Goal: Information Seeking & Learning: Check status

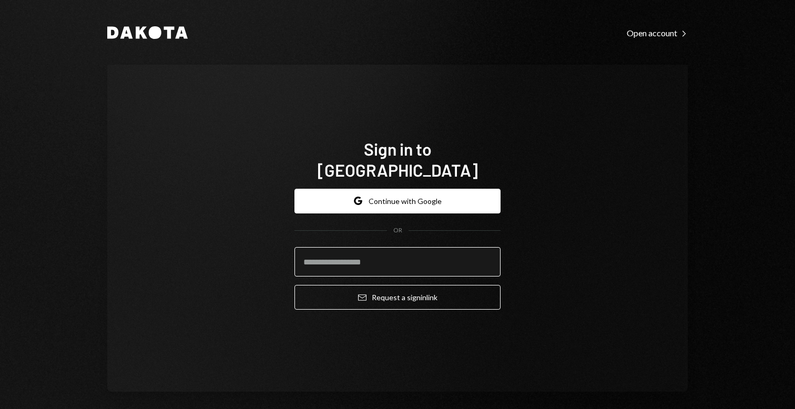
click at [337, 250] on input "email" at bounding box center [397, 261] width 206 height 29
type input "**********"
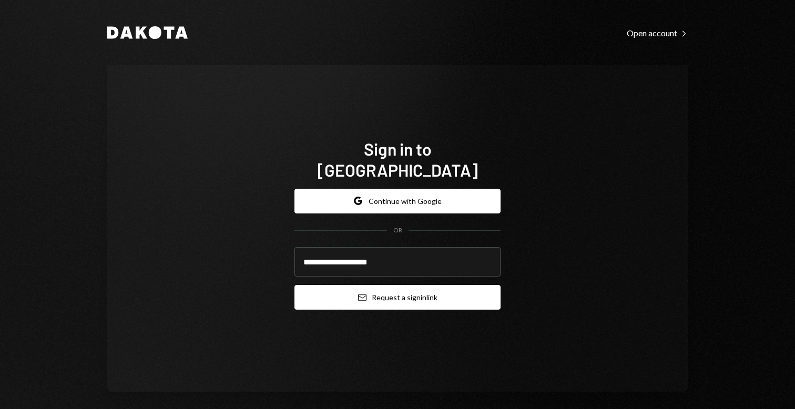
click at [397, 292] on button "Email Request a sign in link" at bounding box center [397, 297] width 206 height 25
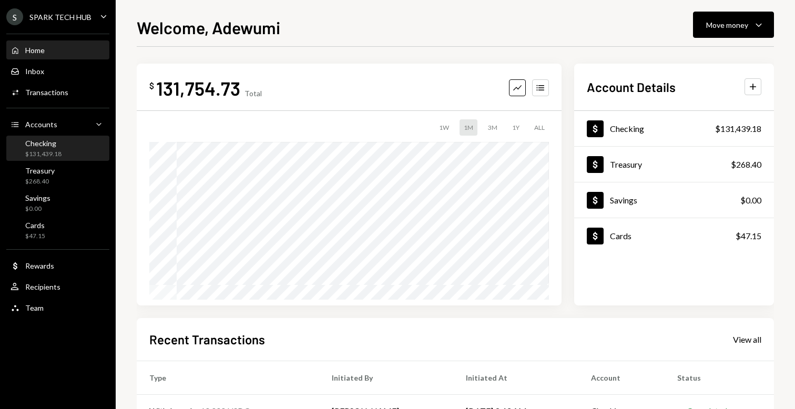
click at [61, 142] on div "Checking $131,439.18" at bounding box center [58, 149] width 95 height 20
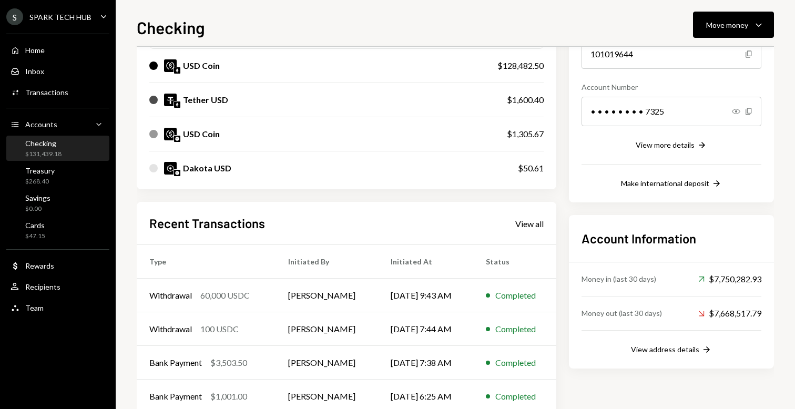
scroll to position [174, 0]
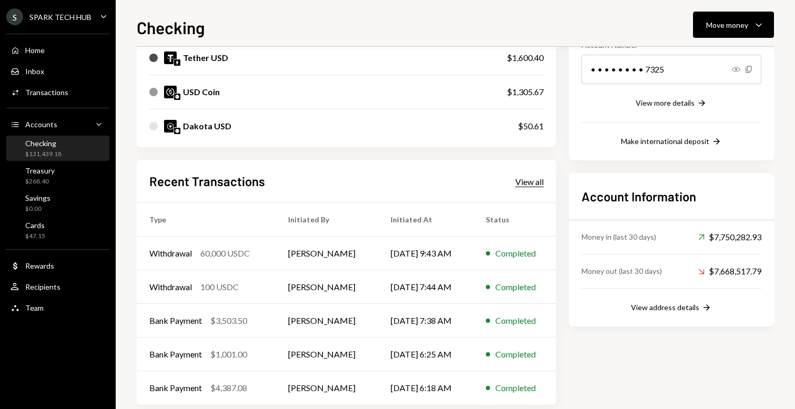
click at [532, 184] on div "View all" at bounding box center [529, 182] width 28 height 11
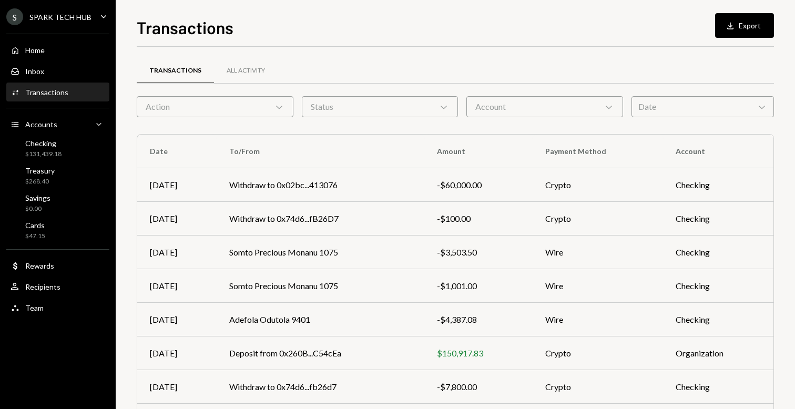
click at [659, 109] on div "Date Chevron Down" at bounding box center [702, 106] width 142 height 21
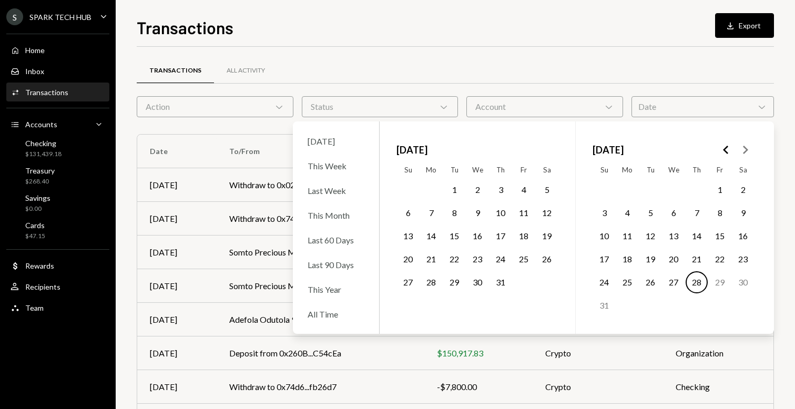
click at [453, 188] on button "1" at bounding box center [454, 190] width 22 height 22
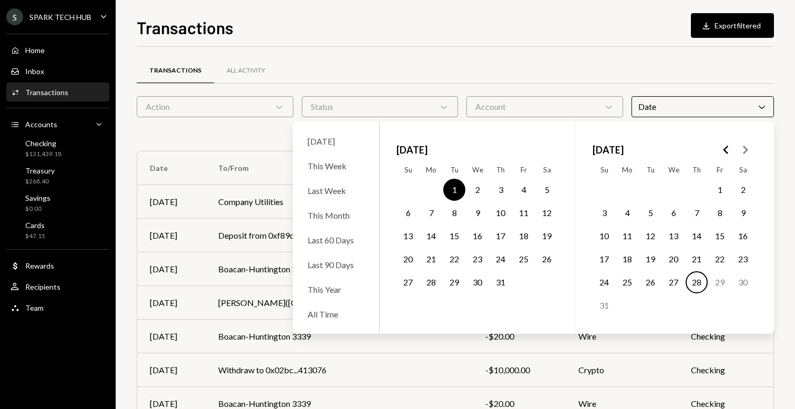
click at [498, 282] on button "31" at bounding box center [500, 282] width 22 height 22
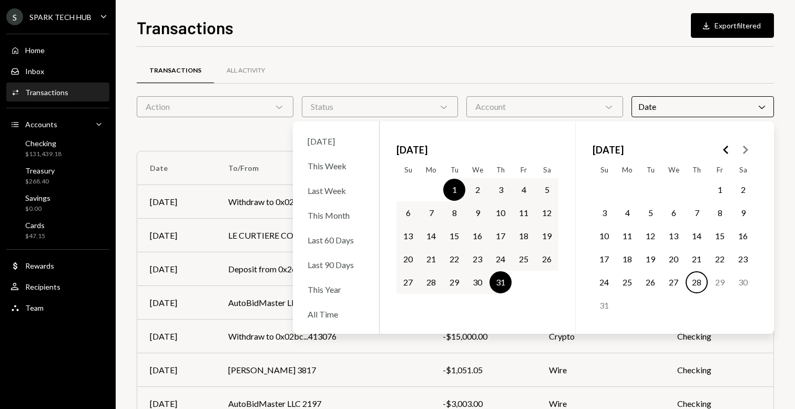
click at [630, 53] on div "Transactions All Activity Action Chevron Down Status Chevron Down Account Chevr…" at bounding box center [455, 306] width 637 height 519
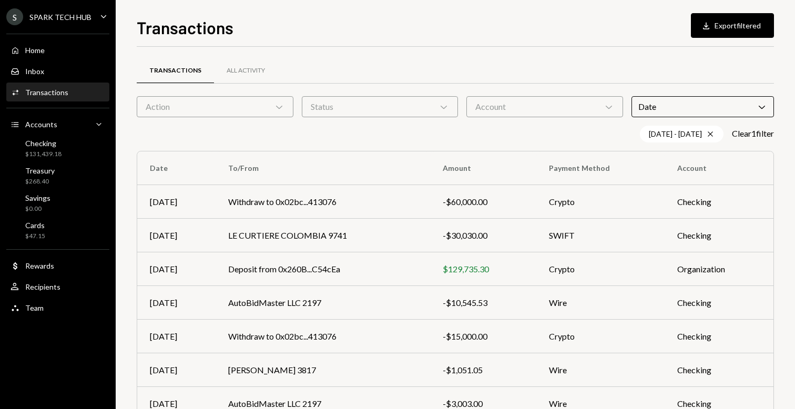
click at [513, 120] on div "Transactions All Activity Action Chevron Down Status Chevron Down Account Chevr…" at bounding box center [455, 315] width 637 height 502
click at [494, 107] on div "Account Chevron Down" at bounding box center [544, 106] width 157 height 21
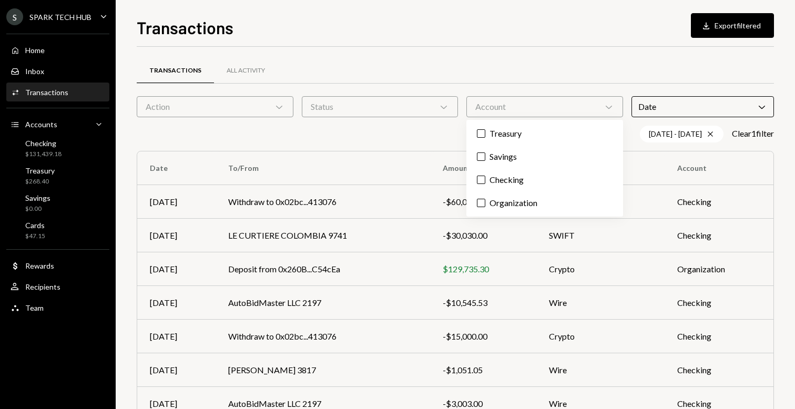
click at [347, 94] on div "Transactions All Activity" at bounding box center [455, 76] width 637 height 39
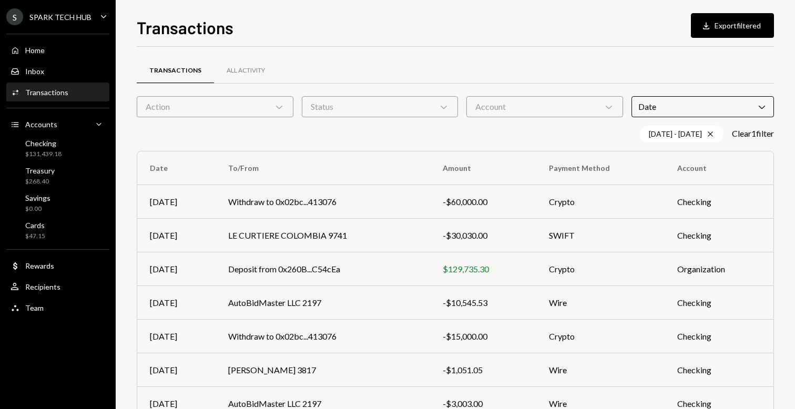
click at [345, 104] on div "Status Chevron Down" at bounding box center [380, 106] width 157 height 21
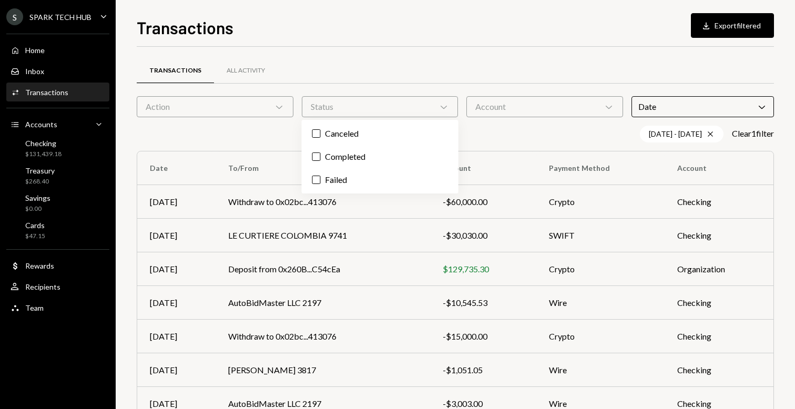
click at [225, 106] on div "Action Chevron Down" at bounding box center [215, 106] width 157 height 21
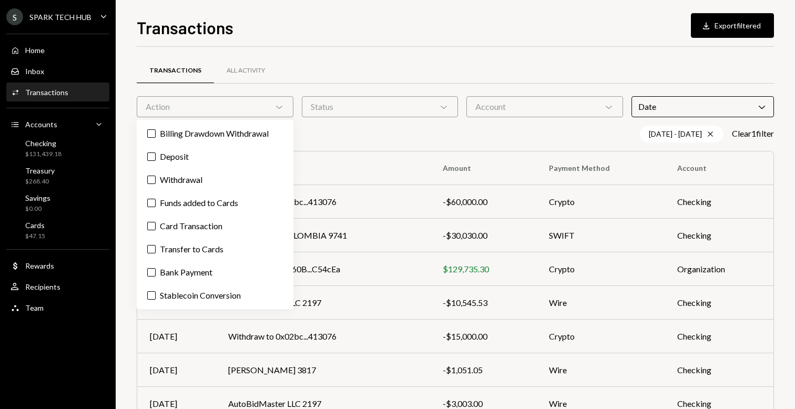
click at [416, 130] on div "07/01/25 - 07/31/25 Cross Clear 1 filter" at bounding box center [455, 134] width 637 height 17
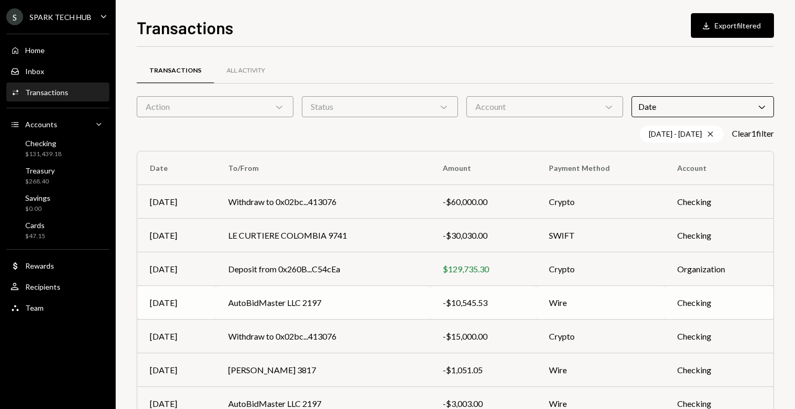
scroll to position [157, 0]
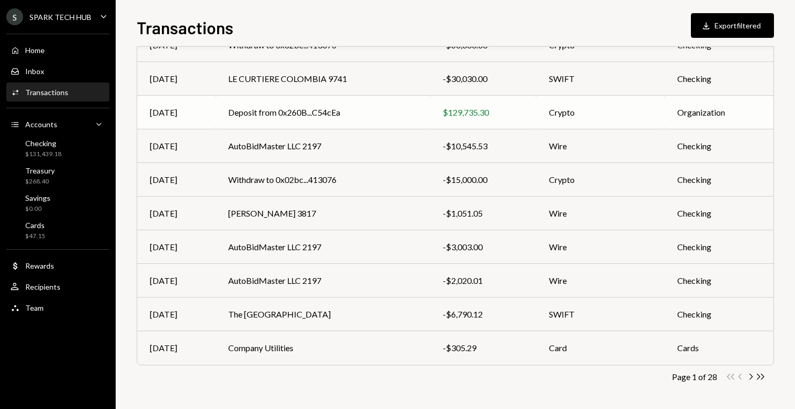
click at [283, 108] on td "Deposit from 0x260B...C54cEa" at bounding box center [323, 113] width 214 height 34
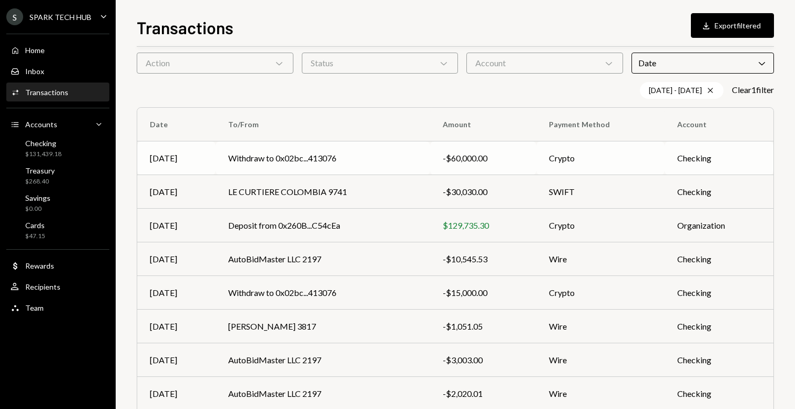
scroll to position [0, 0]
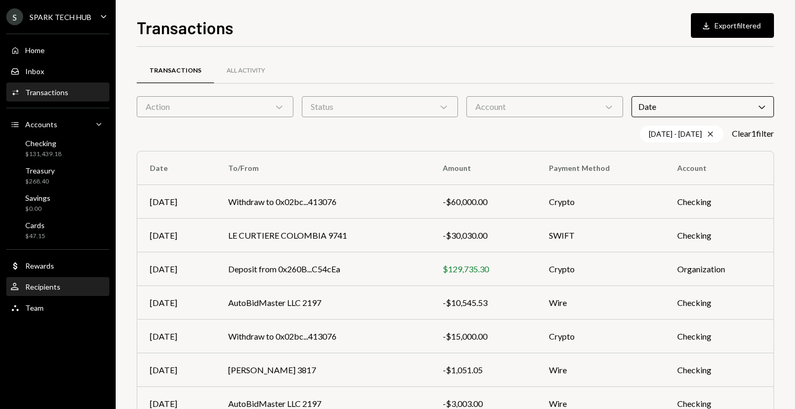
click at [64, 285] on div "User Recipients" at bounding box center [58, 286] width 95 height 9
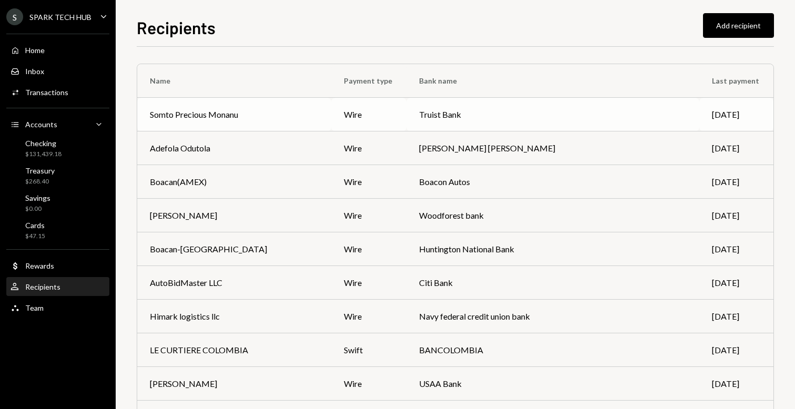
click at [282, 110] on div "Somto Precious Monanu" at bounding box center [234, 114] width 169 height 13
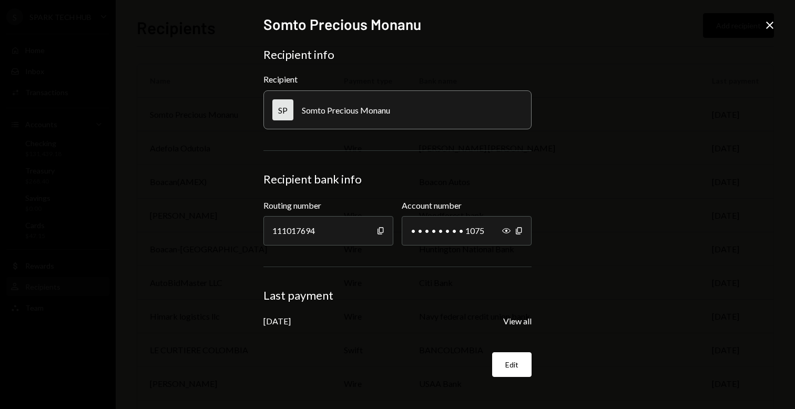
click at [515, 327] on form "Recipient info Recipient SP Somto Precious Monanu Recipient bank info Routing n…" at bounding box center [397, 212] width 268 height 330
click at [515, 326] on button "View all" at bounding box center [517, 321] width 28 height 11
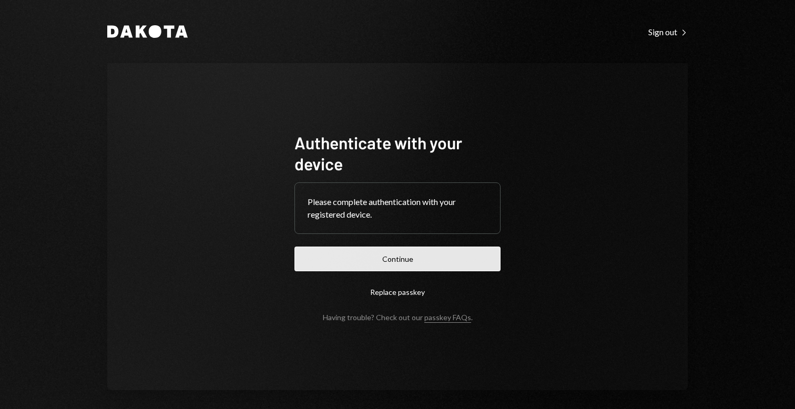
click at [386, 256] on button "Continue" at bounding box center [397, 259] width 206 height 25
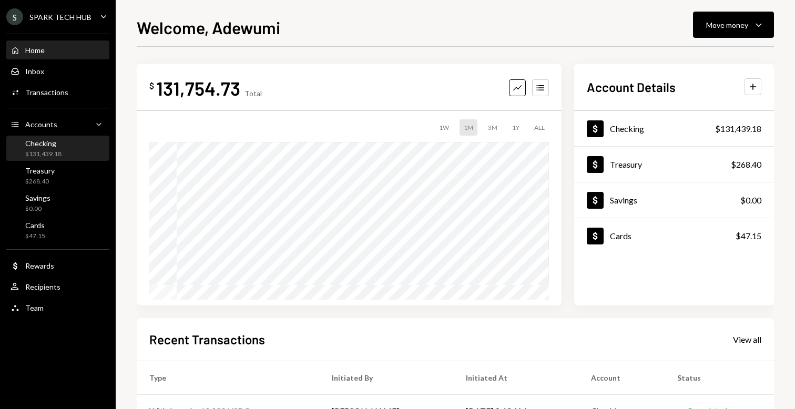
click at [70, 150] on div "Checking $131,439.18" at bounding box center [58, 149] width 95 height 20
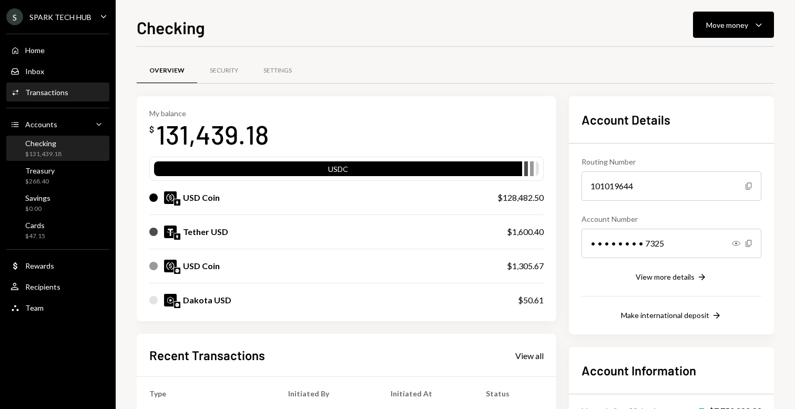
click at [64, 91] on div "Transactions" at bounding box center [46, 92] width 43 height 9
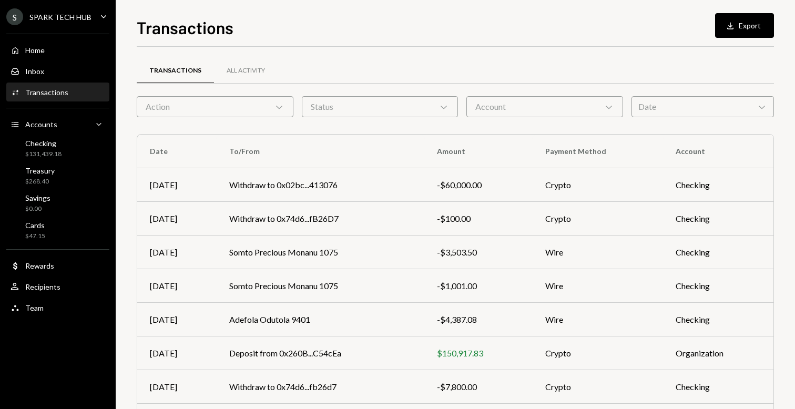
click at [272, 109] on div "Action Chevron Down" at bounding box center [215, 106] width 157 height 21
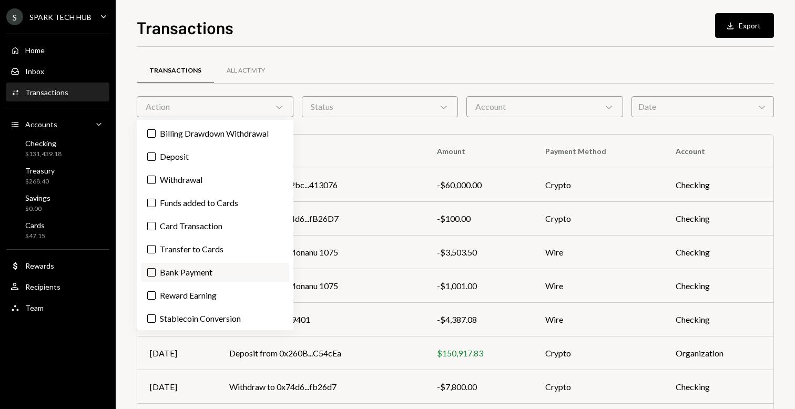
click at [151, 272] on button "Bank Payment" at bounding box center [151, 272] width 8 height 8
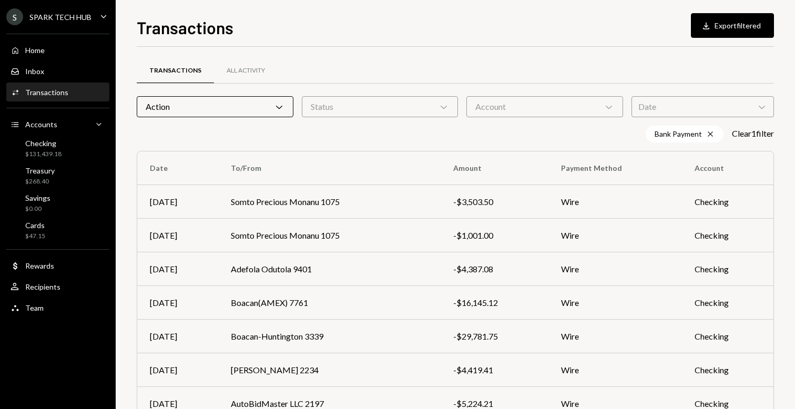
click at [346, 99] on div "Status Chevron Down" at bounding box center [380, 106] width 157 height 21
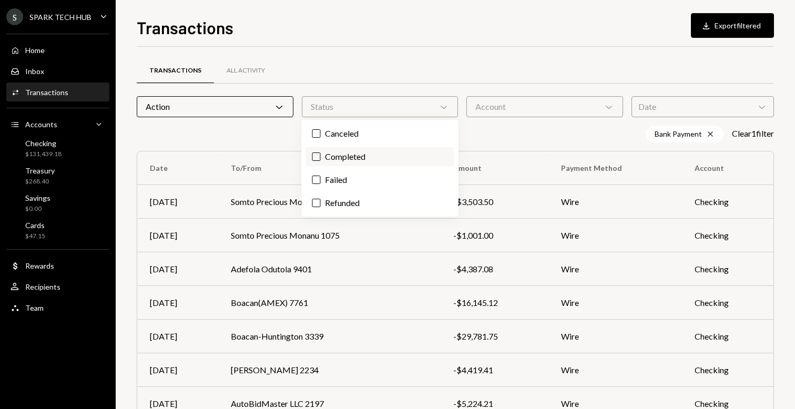
click at [336, 157] on label "Completed" at bounding box center [380, 156] width 148 height 19
click at [321, 157] on button "Completed" at bounding box center [316, 156] width 8 height 8
click at [416, 75] on div "Transactions All Activity" at bounding box center [455, 70] width 637 height 27
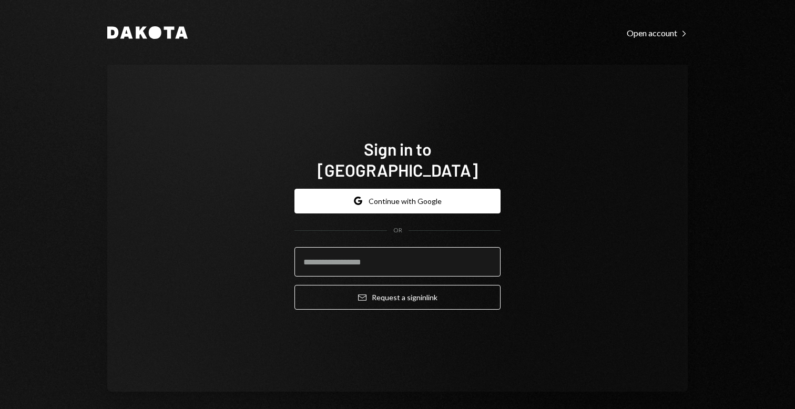
click at [327, 251] on input "email" at bounding box center [397, 261] width 206 height 29
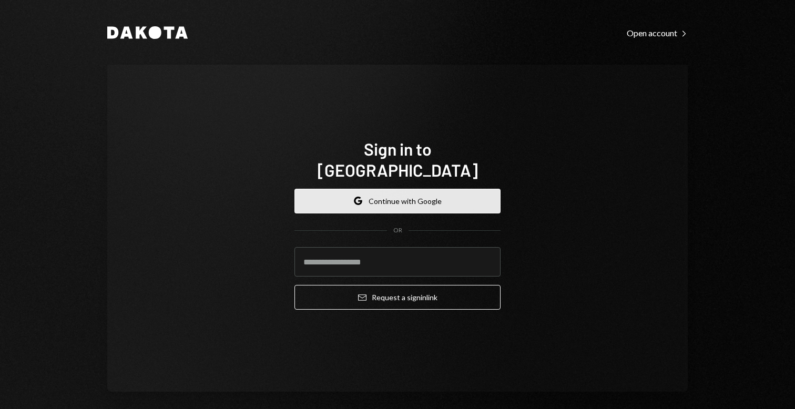
type input "**********"
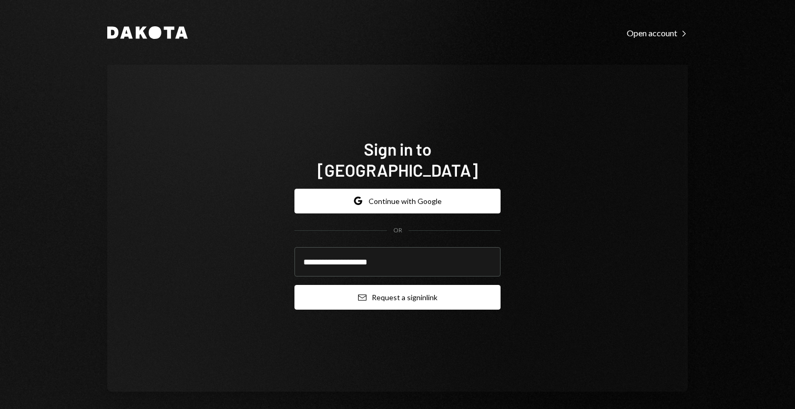
click at [382, 287] on button "Email Request a sign in link" at bounding box center [397, 297] width 206 height 25
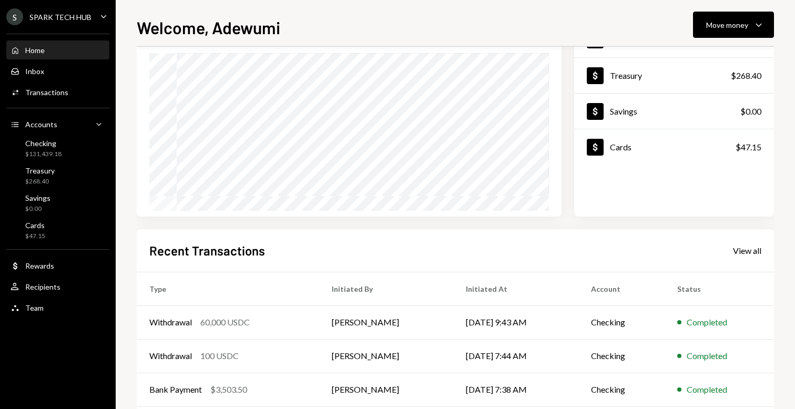
scroll to position [175, 0]
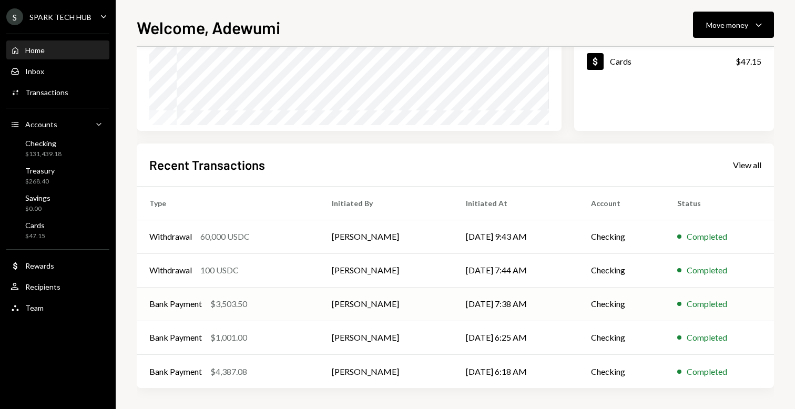
click at [353, 305] on td "[PERSON_NAME]" at bounding box center [386, 304] width 134 height 34
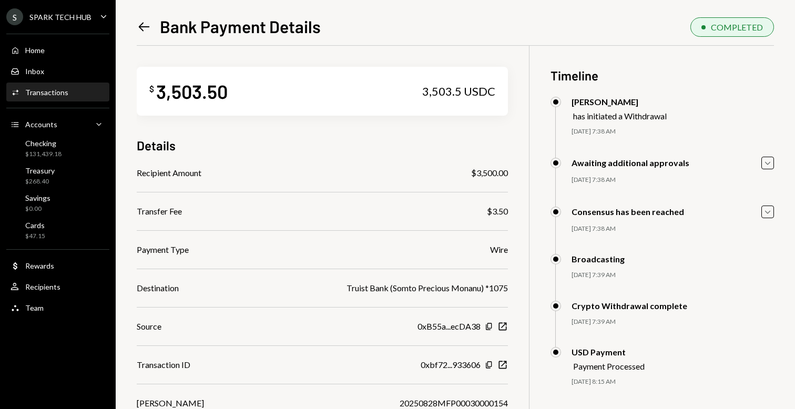
scroll to position [46, 0]
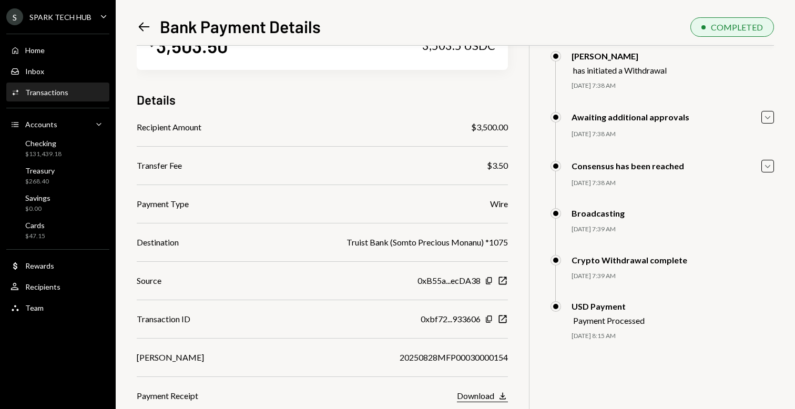
click at [467, 396] on div "Download" at bounding box center [475, 396] width 37 height 10
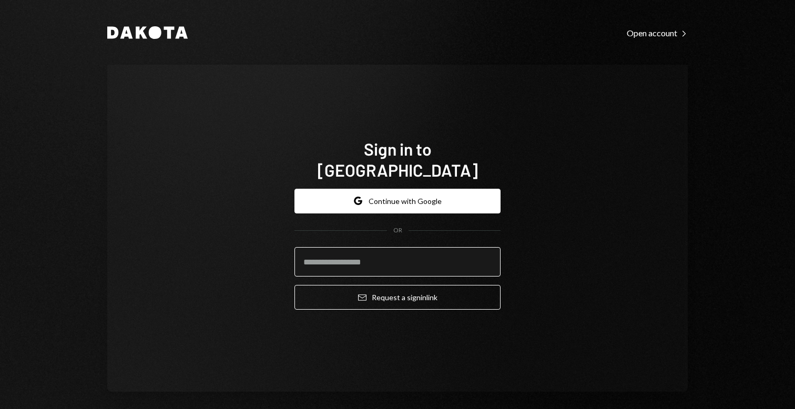
click at [327, 247] on input "email" at bounding box center [397, 261] width 206 height 29
type input "**********"
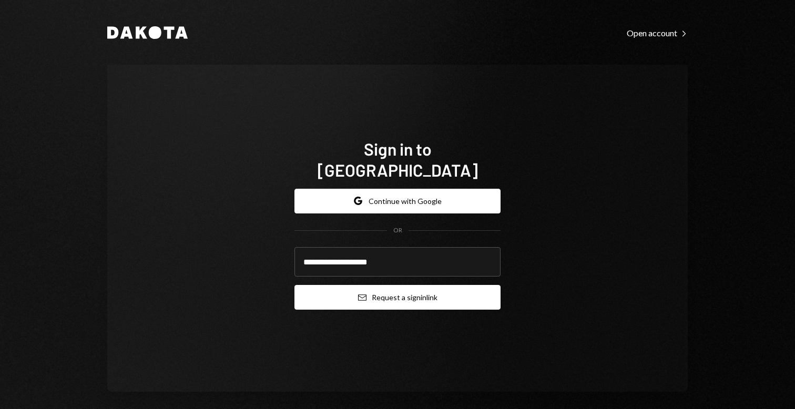
click at [359, 293] on icon "Email" at bounding box center [362, 297] width 8 height 8
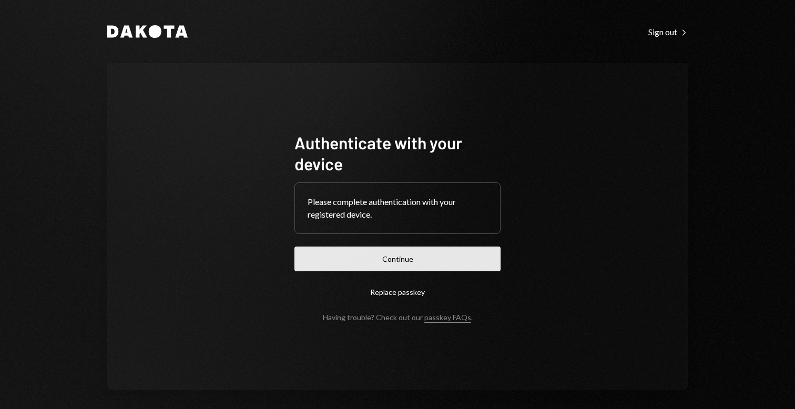
click at [422, 266] on button "Continue" at bounding box center [397, 259] width 206 height 25
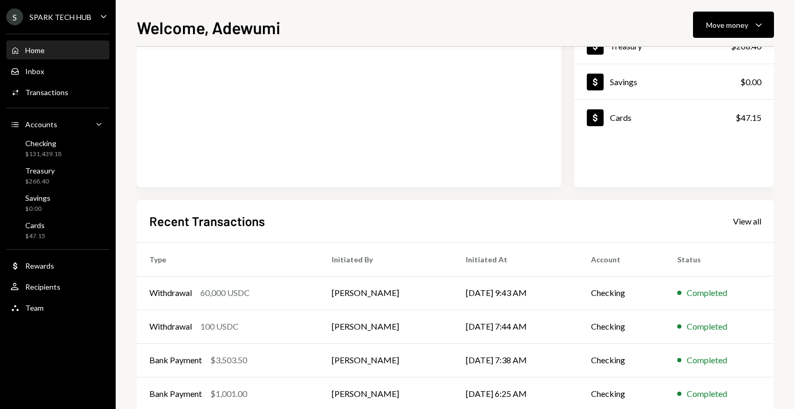
scroll to position [175, 0]
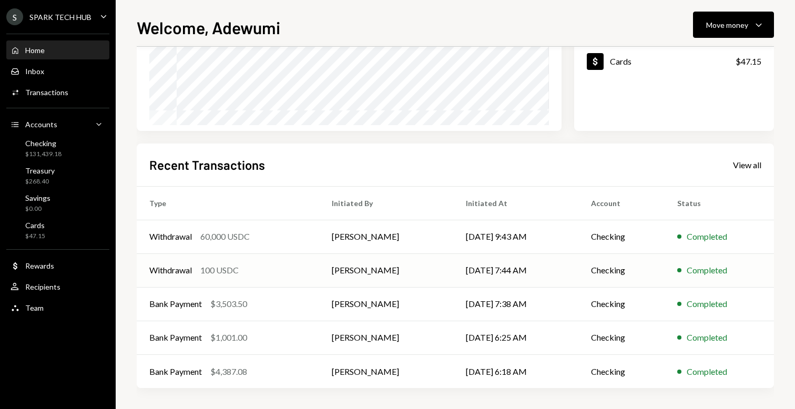
click at [322, 286] on td "[PERSON_NAME]" at bounding box center [386, 270] width 134 height 34
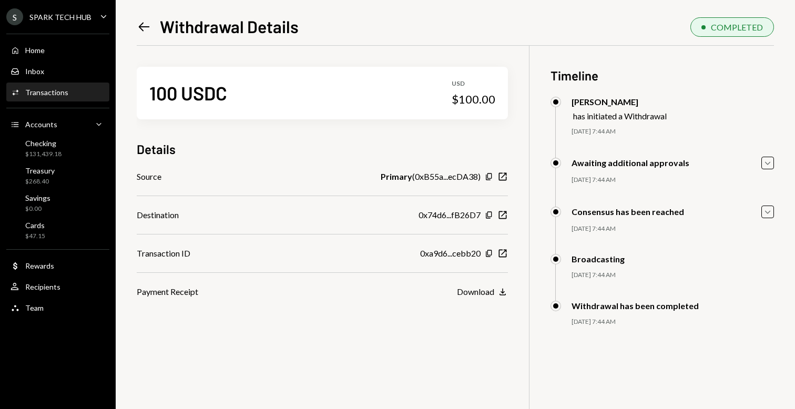
click at [142, 24] on icon "Left Arrow" at bounding box center [144, 26] width 15 height 15
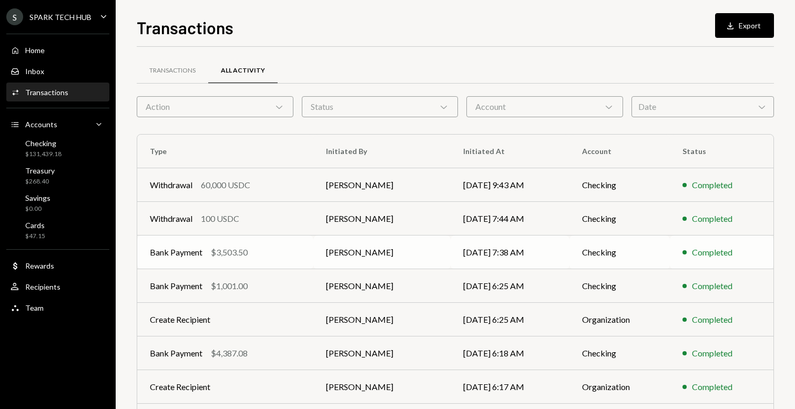
click at [333, 255] on td "[PERSON_NAME]" at bounding box center [382, 252] width 138 height 34
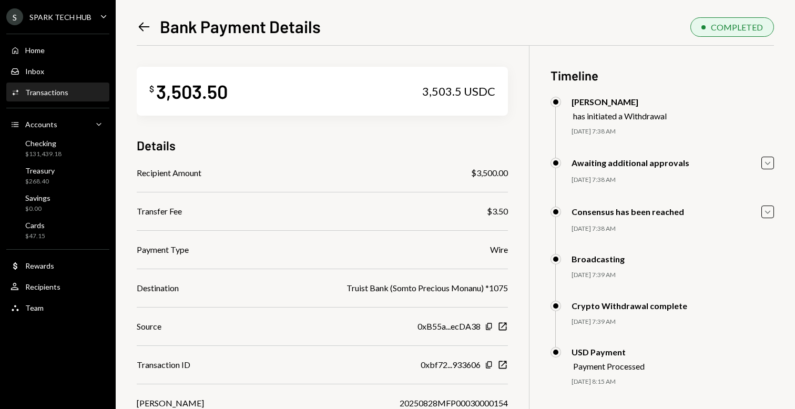
scroll to position [46, 0]
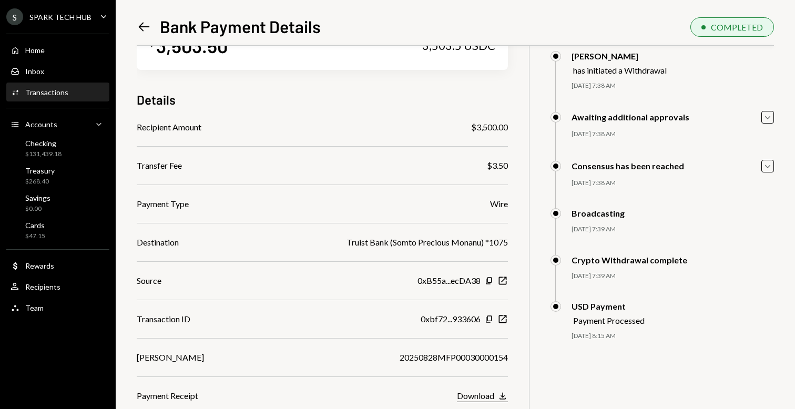
click at [471, 394] on div "Download" at bounding box center [475, 396] width 37 height 10
click at [37, 152] on div "$131,439.18" at bounding box center [43, 154] width 36 height 9
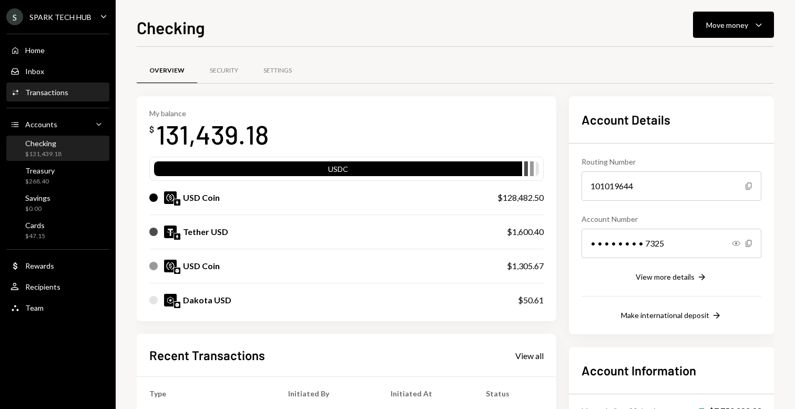
click at [76, 91] on div "Activities Transactions" at bounding box center [58, 92] width 95 height 9
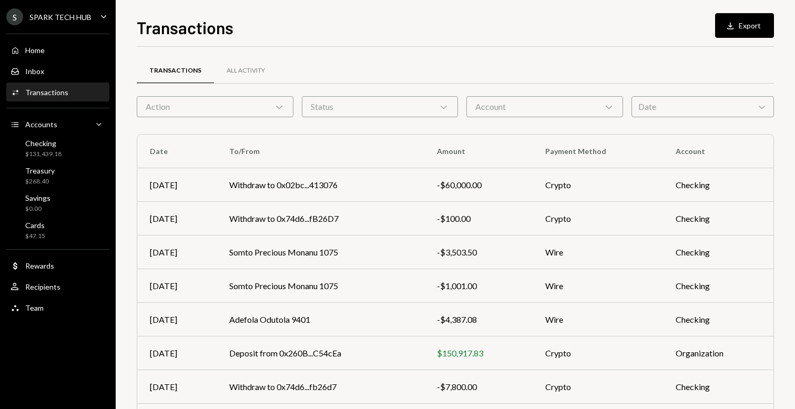
click at [399, 102] on div "Status Chevron Down" at bounding box center [380, 106] width 157 height 21
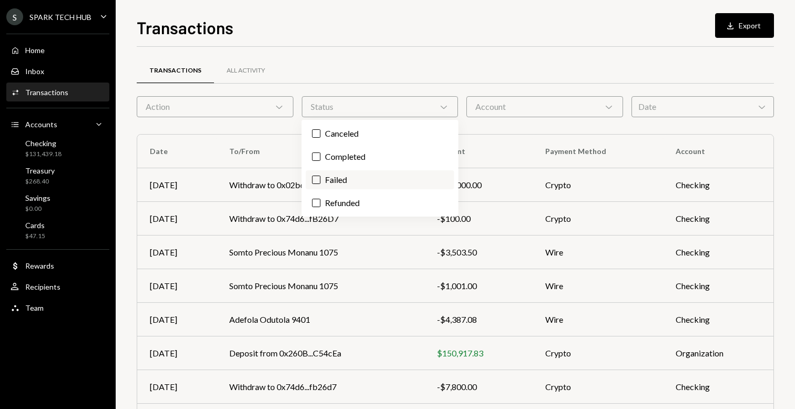
click at [335, 185] on label "Failed" at bounding box center [380, 179] width 148 height 19
click at [321, 184] on button "Failed" at bounding box center [316, 180] width 8 height 8
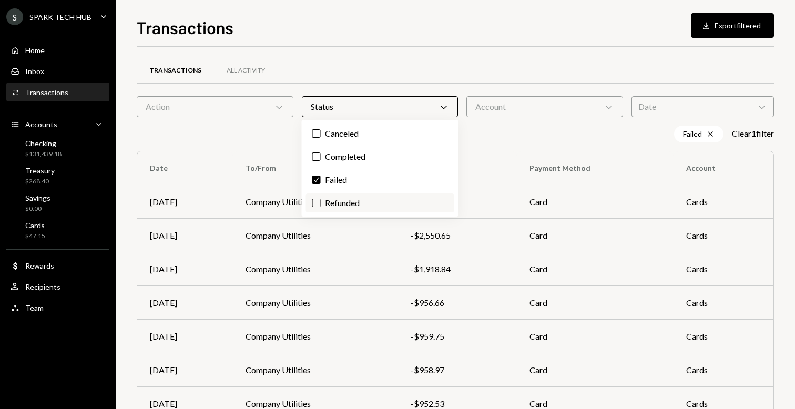
click at [352, 202] on label "Refunded" at bounding box center [380, 202] width 148 height 19
click at [321, 202] on button "Refunded" at bounding box center [316, 203] width 8 height 8
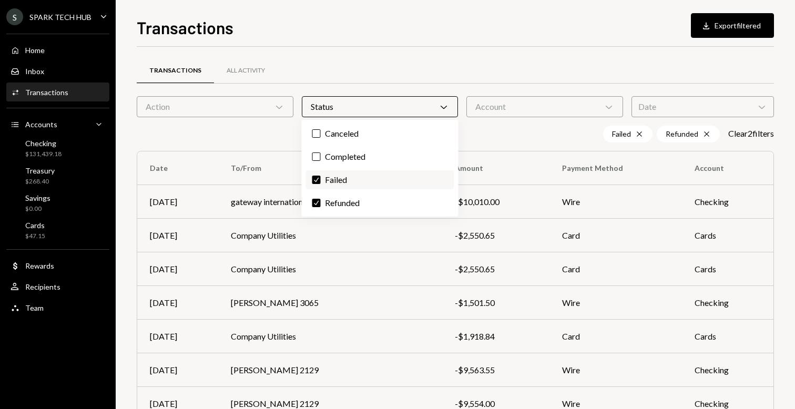
click at [333, 178] on label "Check Failed" at bounding box center [380, 179] width 148 height 19
click at [321, 178] on button "Check" at bounding box center [316, 180] width 8 height 8
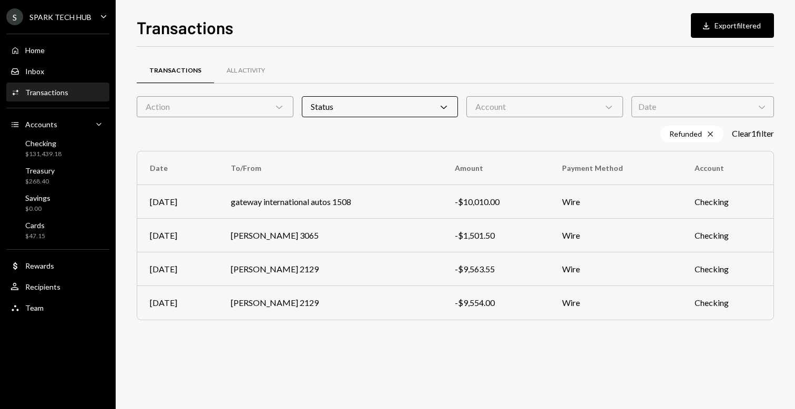
click at [487, 146] on div "Transactions All Activity Action Chevron Down Status Chevron Down Account Chevr…" at bounding box center [455, 203] width 637 height 278
click at [460, 200] on td "-$10,010.00" at bounding box center [495, 202] width 107 height 34
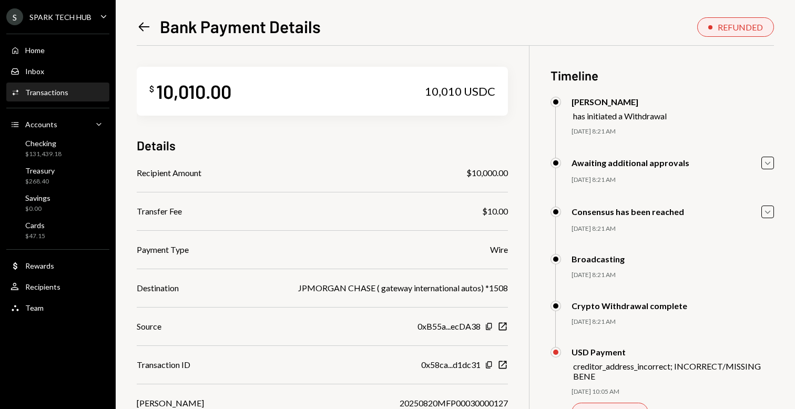
scroll to position [77, 0]
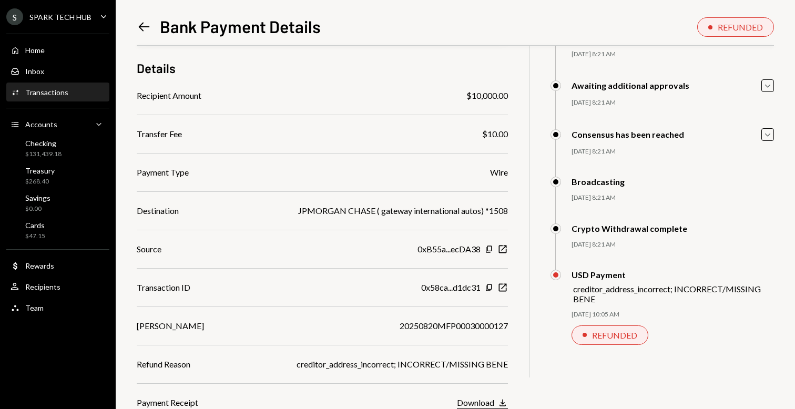
click at [473, 402] on div "Download" at bounding box center [475, 402] width 37 height 10
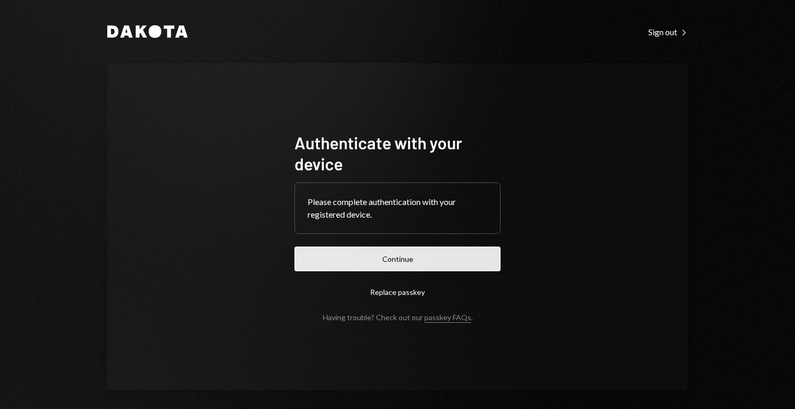
click at [391, 264] on button "Continue" at bounding box center [397, 259] width 206 height 25
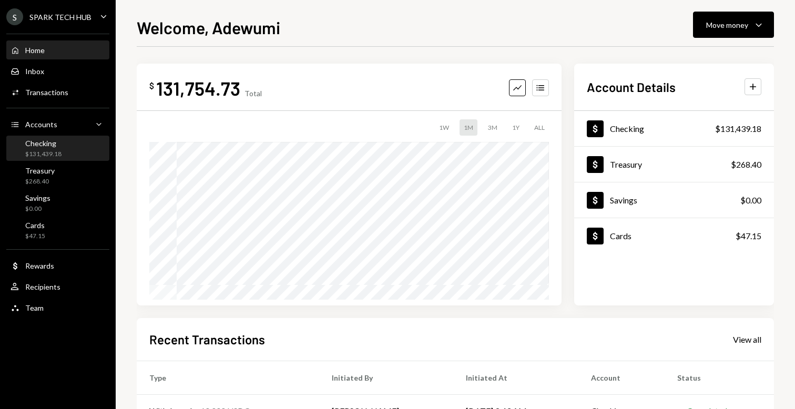
click at [74, 142] on div "Checking $131,439.18" at bounding box center [58, 149] width 95 height 20
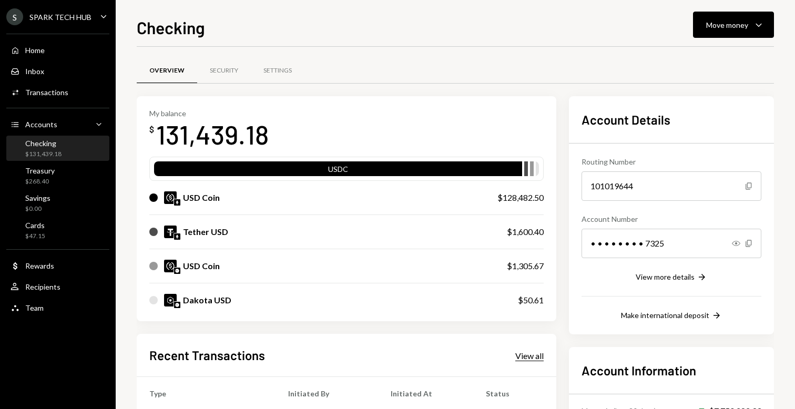
click at [525, 358] on div "View all" at bounding box center [529, 356] width 28 height 11
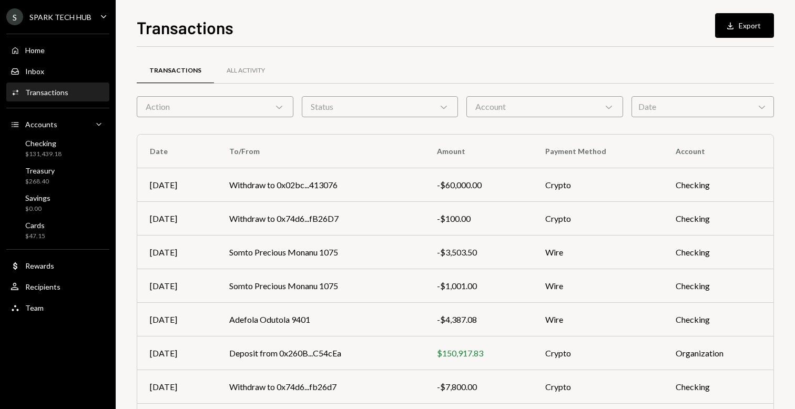
click at [238, 94] on div "Transactions All Activity" at bounding box center [455, 76] width 637 height 39
click at [239, 110] on div "Action Chevron Down" at bounding box center [215, 106] width 157 height 21
click at [338, 105] on div "Status Chevron Down" at bounding box center [380, 106] width 157 height 21
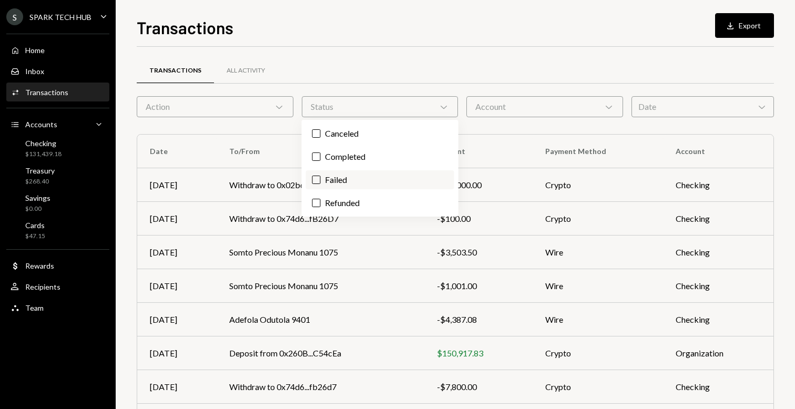
click at [334, 179] on label "Failed" at bounding box center [380, 179] width 148 height 19
click at [321, 179] on button "Failed" at bounding box center [316, 180] width 8 height 8
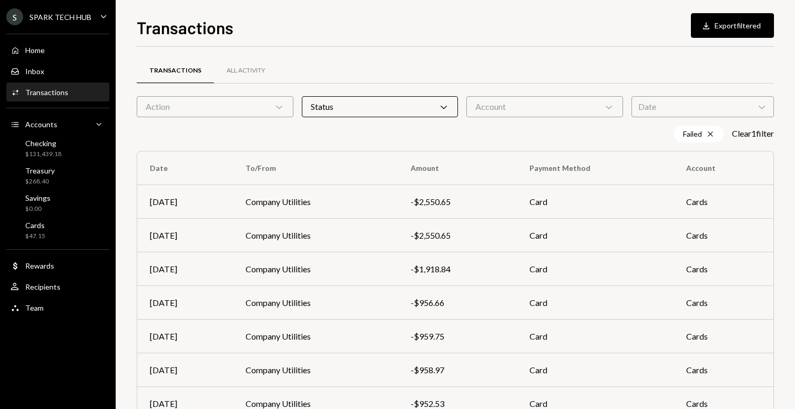
click at [220, 115] on div "Action Chevron Down" at bounding box center [215, 106] width 157 height 21
click at [190, 156] on label "Bank Payment" at bounding box center [215, 156] width 148 height 19
click at [156, 156] on button "Bank Payment" at bounding box center [151, 156] width 8 height 8
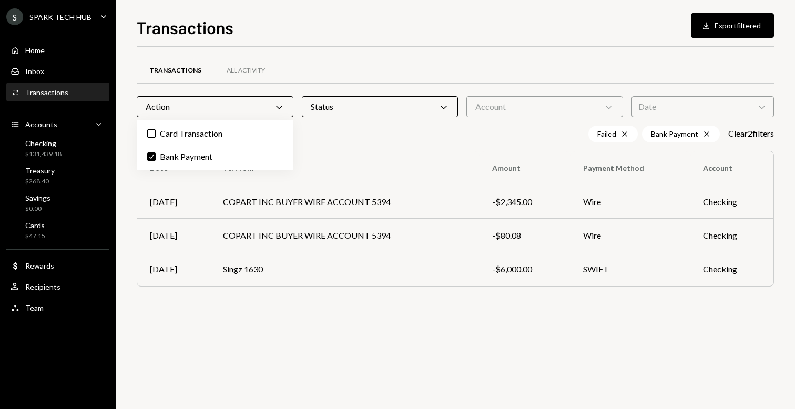
click at [364, 118] on div "Transactions All Activity Action Chevron Down Status Chevron Down Account Chevr…" at bounding box center [455, 186] width 637 height 244
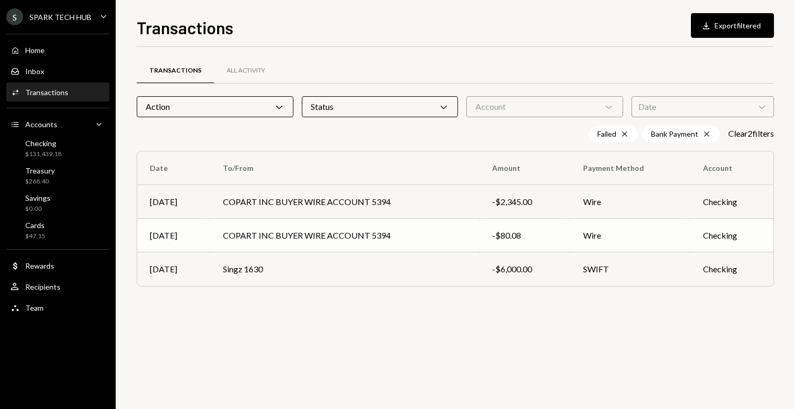
click at [376, 220] on td "COPART INC BUYER WIRE ACCOUNT 5394" at bounding box center [344, 236] width 269 height 34
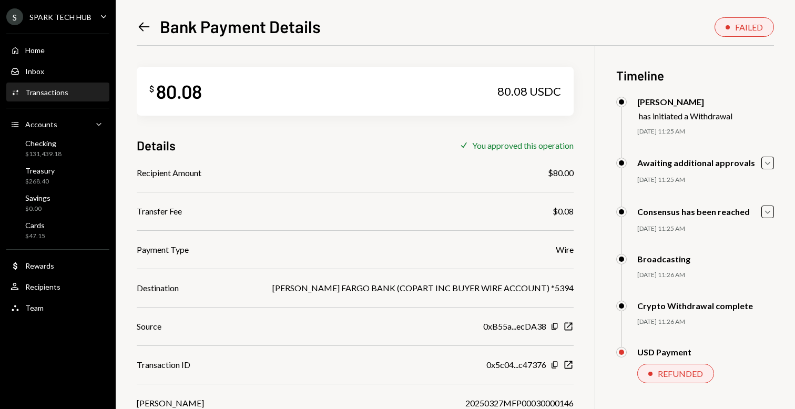
click at [134, 29] on div "Left Arrow Bank Payment Details FAILED $ 80.08 80.08 USDC Details Check You app…" at bounding box center [455, 204] width 679 height 409
click at [141, 28] on icon at bounding box center [144, 26] width 11 height 9
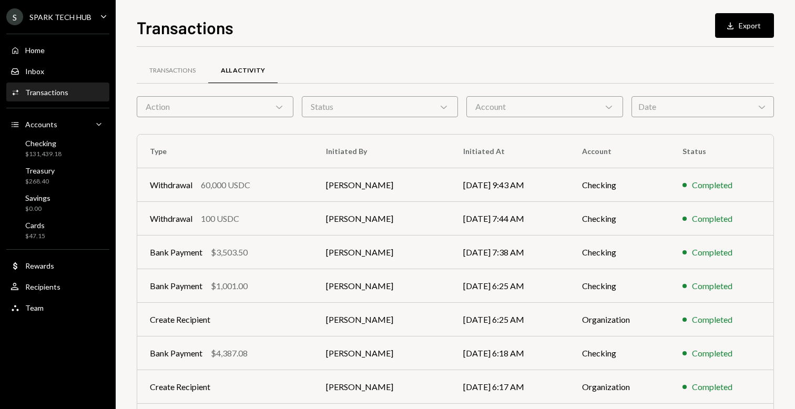
click at [376, 96] on div "Transactions All Activity" at bounding box center [455, 76] width 637 height 39
click at [378, 105] on div "Status Chevron Down" at bounding box center [380, 106] width 157 height 21
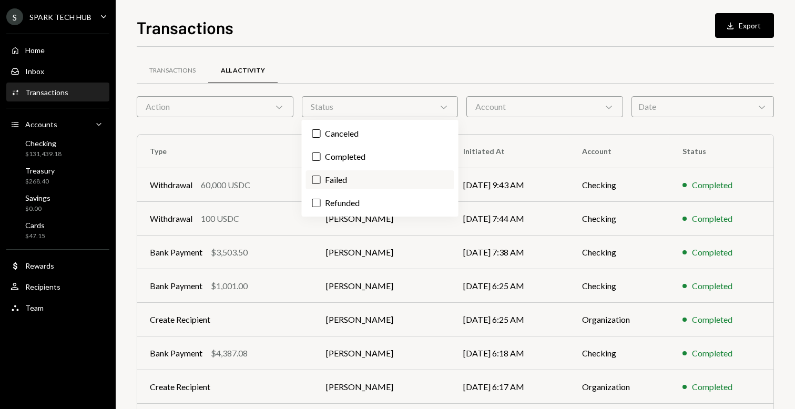
click at [335, 177] on label "Failed" at bounding box center [380, 179] width 148 height 19
click at [321, 177] on button "Failed" at bounding box center [316, 180] width 8 height 8
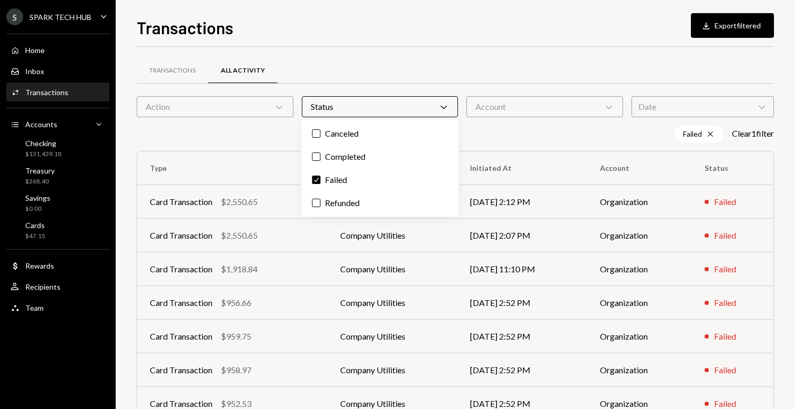
click at [247, 114] on div "Action Chevron Down" at bounding box center [215, 106] width 157 height 21
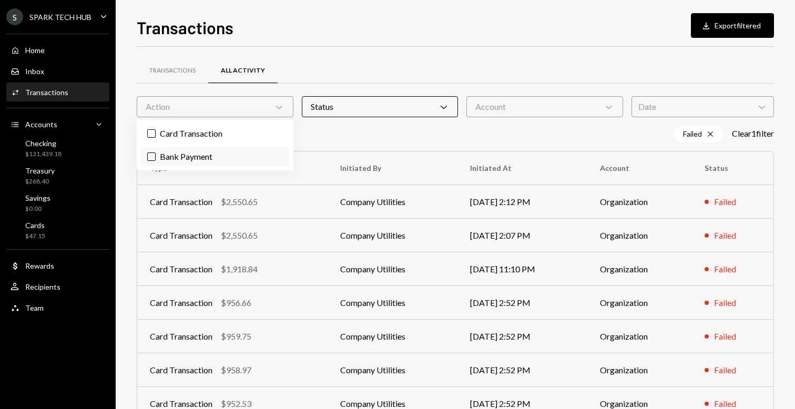
click at [218, 157] on label "Bank Payment" at bounding box center [215, 156] width 148 height 19
click at [156, 157] on button "Bank Payment" at bounding box center [151, 156] width 8 height 8
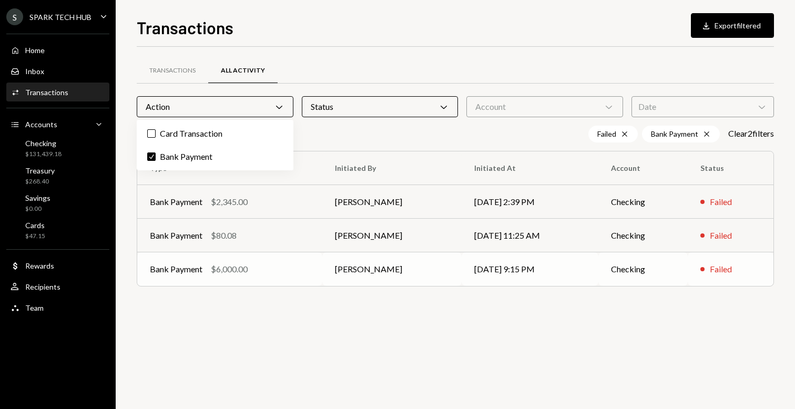
click at [416, 268] on td "[PERSON_NAME]" at bounding box center [391, 269] width 139 height 34
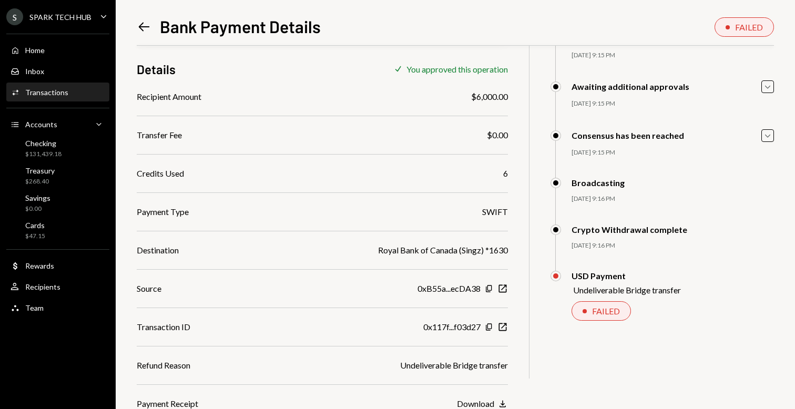
scroll to position [77, 0]
click at [492, 402] on div "Download" at bounding box center [475, 402] width 37 height 10
click at [32, 54] on div "Home" at bounding box center [34, 50] width 19 height 9
